Goal: Transaction & Acquisition: Purchase product/service

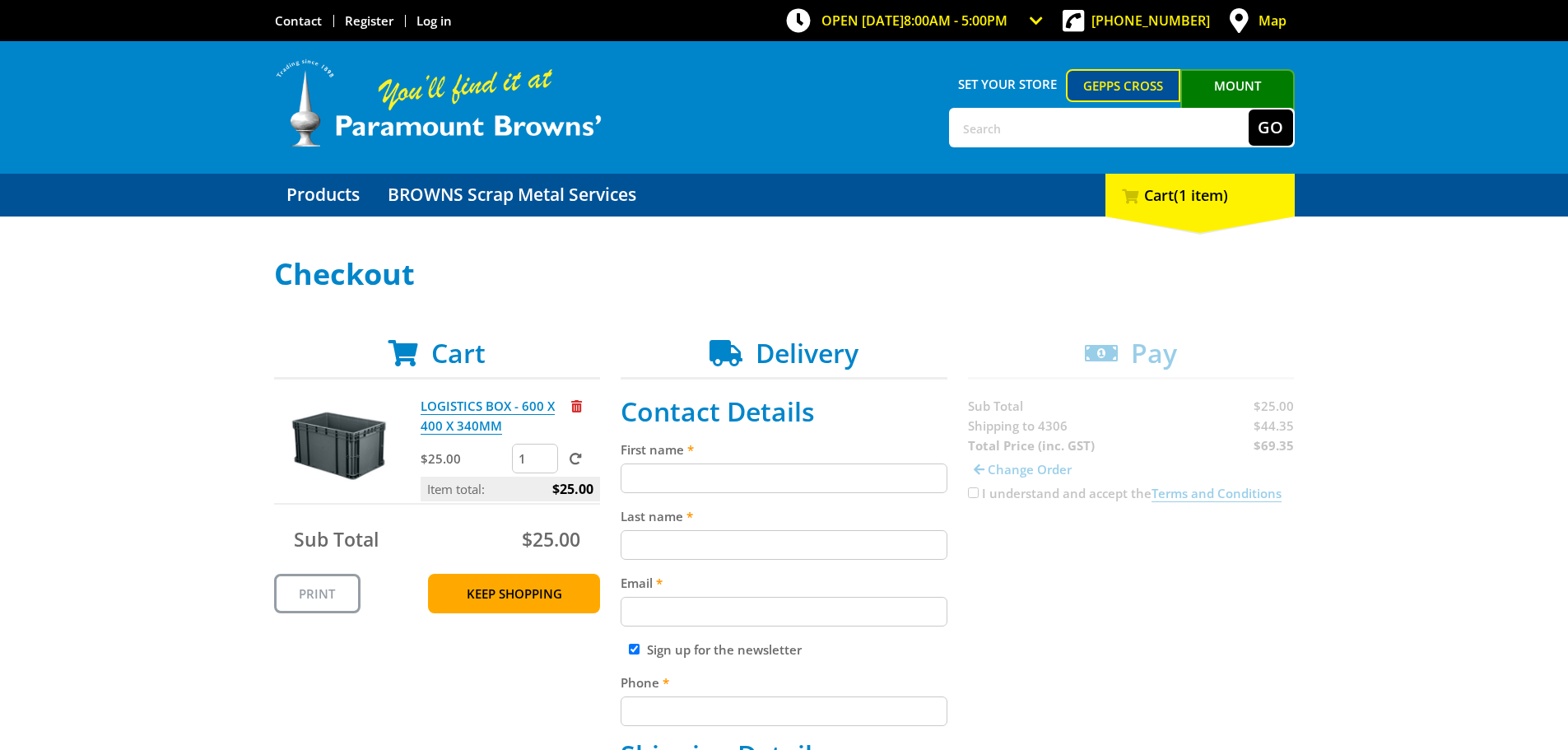
drag, startPoint x: 530, startPoint y: 463, endPoint x: 507, endPoint y: 463, distance: 23.0
click at [507, 463] on div "$25.00 1" at bounding box center [510, 460] width 179 height 33
type input "5"
click at [538, 583] on link "Keep Shopping" at bounding box center [513, 594] width 172 height 40
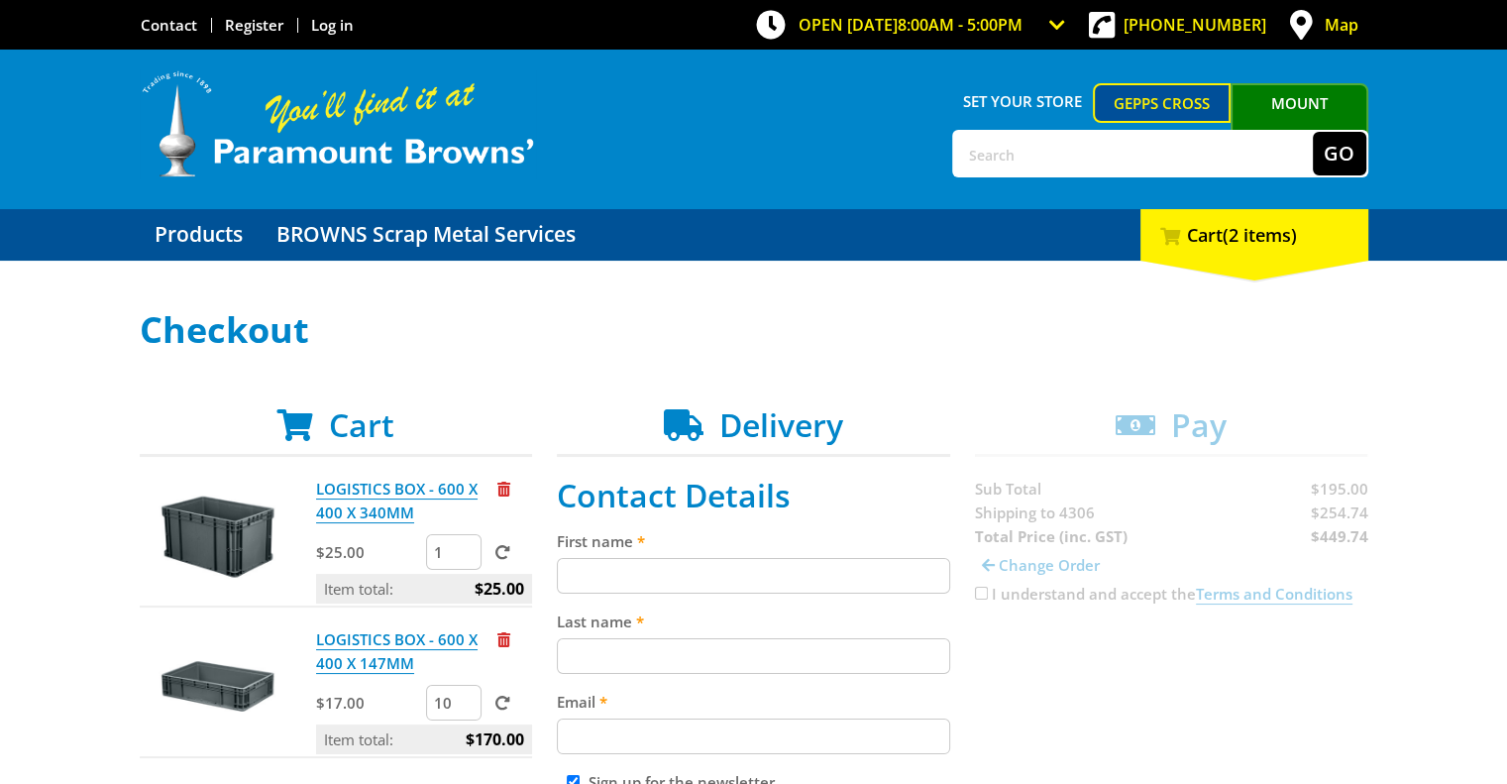
click at [448, 545] on input "1" at bounding box center [453, 552] width 55 height 36
drag, startPoint x: 448, startPoint y: 545, endPoint x: 394, endPoint y: 553, distance: 54.1
click at [394, 553] on div "$25.00 1" at bounding box center [424, 554] width 216 height 40
type input "5"
click at [449, 700] on input "10" at bounding box center [453, 703] width 55 height 36
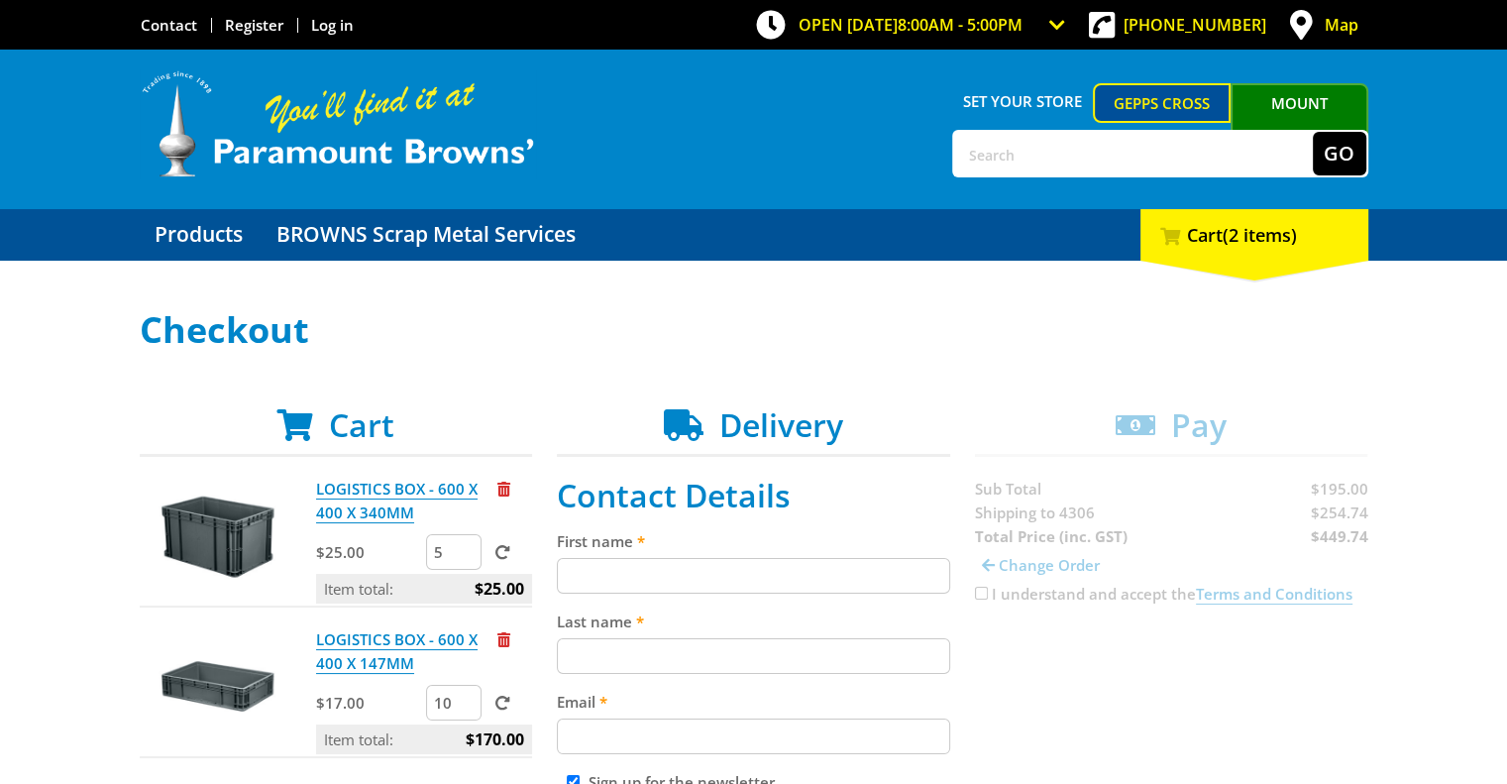
click at [502, 546] on span at bounding box center [502, 552] width 15 height 15
click at [0, 0] on input "submit" at bounding box center [0, 0] width 0 height 0
click at [1022, 152] on input "text" at bounding box center [1133, 154] width 359 height 44
type input "LOGISTICS"
click at [1313, 132] on button "Go" at bounding box center [1340, 154] width 54 height 44
